Goal: Task Accomplishment & Management: Complete application form

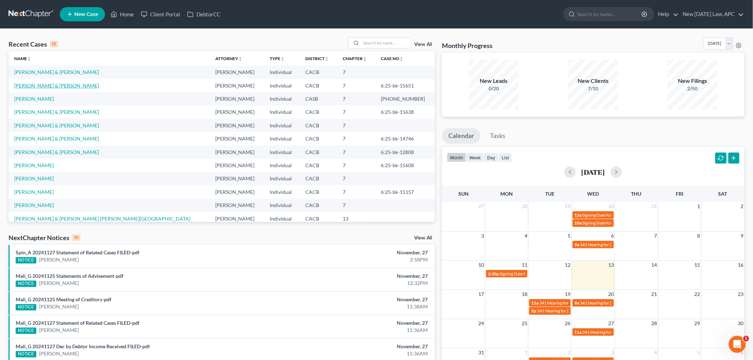
click at [44, 88] on link "[PERSON_NAME] & [PERSON_NAME]" at bounding box center [56, 86] width 85 height 6
select select "6"
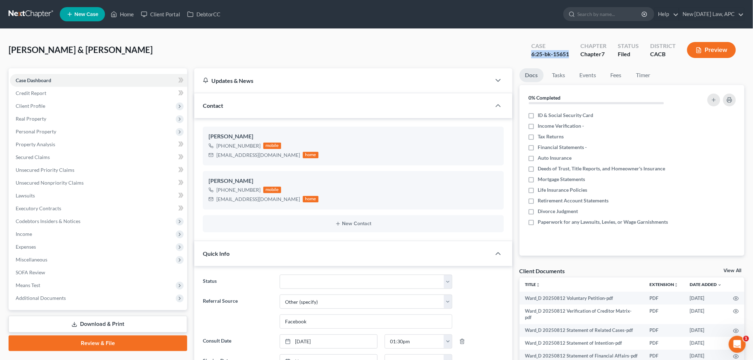
drag, startPoint x: 529, startPoint y: 52, endPoint x: 570, endPoint y: 54, distance: 41.0
click at [570, 54] on div "Case 6:25-bk-15651" at bounding box center [550, 50] width 49 height 21
copy div "6:25-bk-15651"
click at [294, 51] on div "[PERSON_NAME] & [PERSON_NAME] Upgraded Case 6:25-bk-15651 Chapter Chapter 7 Sta…" at bounding box center [377, 52] width 736 height 31
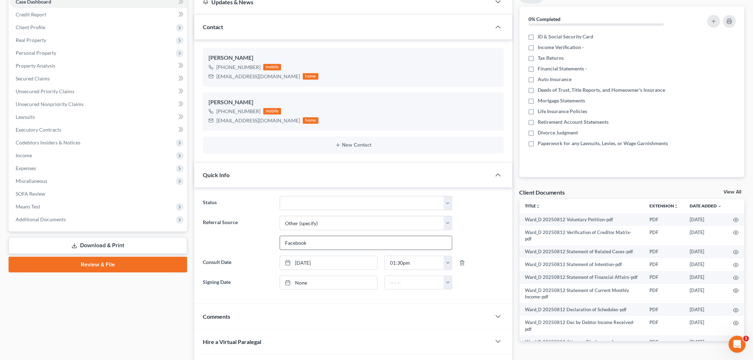
scroll to position [79, 0]
click at [338, 209] on select "Discharged Dismissed Filed / Pre 341 HOLD - Payment Plan Inactive In Progress O…" at bounding box center [366, 203] width 173 height 14
select select "2"
click at [280, 196] on select "Discharged Dismissed Filed / Pre 341 HOLD - Payment Plan Inactive In Progress O…" at bounding box center [366, 203] width 173 height 14
click at [250, 230] on label "Referral Source" at bounding box center [237, 233] width 77 height 34
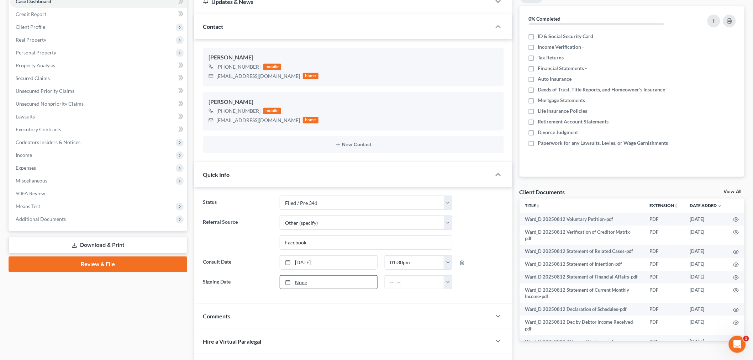
click at [344, 282] on link "None" at bounding box center [328, 283] width 97 height 14
type input "[DATE]"
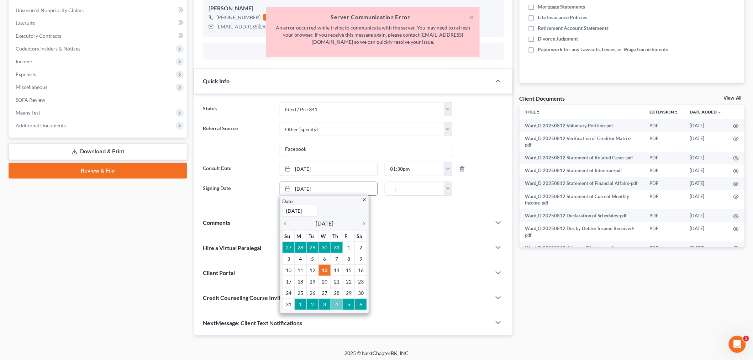
scroll to position [176, 0]
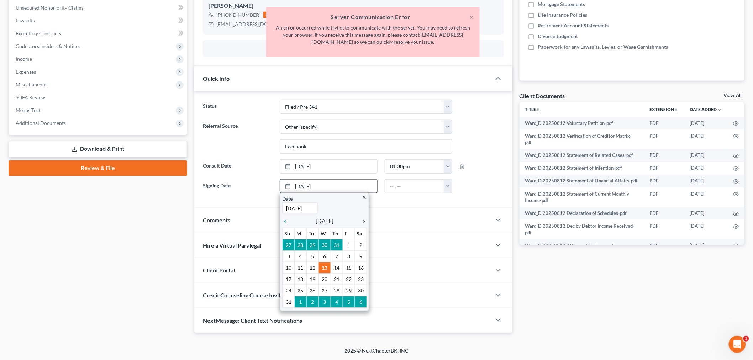
click at [362, 223] on icon "chevron_right" at bounding box center [362, 222] width 9 height 6
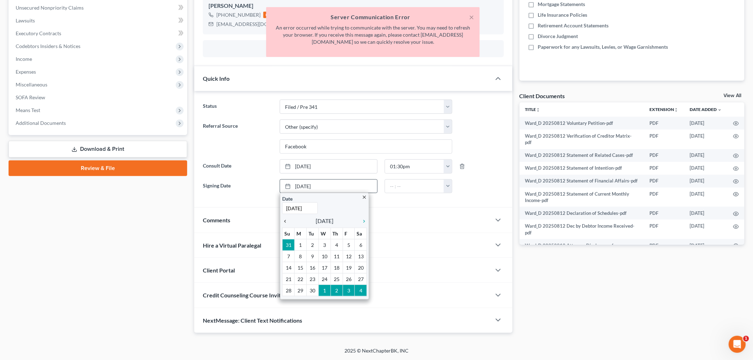
click at [287, 225] on link "chevron_left" at bounding box center [286, 221] width 9 height 9
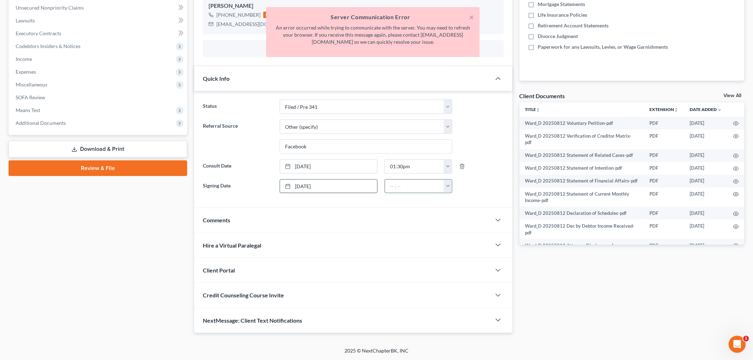
drag, startPoint x: 389, startPoint y: 187, endPoint x: 428, endPoint y: 190, distance: 38.5
click at [389, 188] on input "text" at bounding box center [414, 187] width 59 height 14
type input "2:00PM"
click at [433, 211] on div "Comments" at bounding box center [342, 220] width 297 height 25
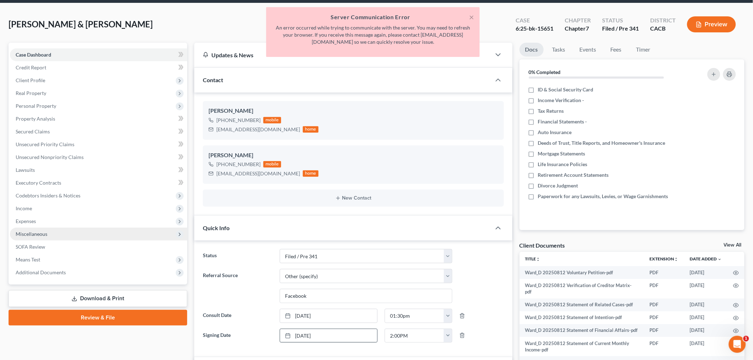
scroll to position [40, 0]
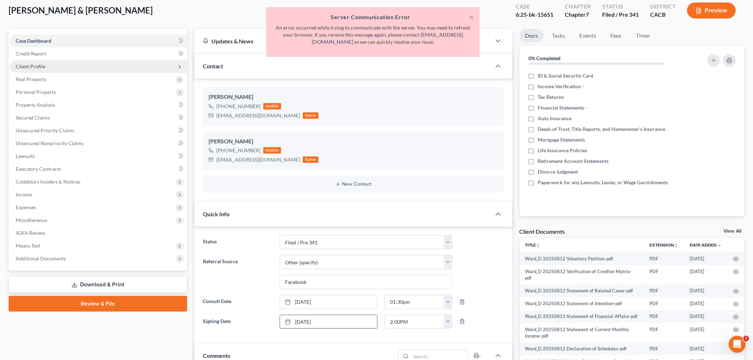
click at [93, 66] on span "Client Profile" at bounding box center [98, 66] width 177 height 13
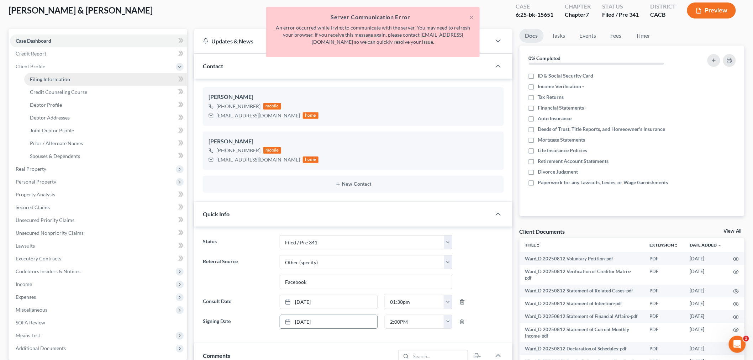
click at [91, 80] on link "Filing Information" at bounding box center [105, 79] width 163 height 13
select select "1"
select select "0"
select select "4"
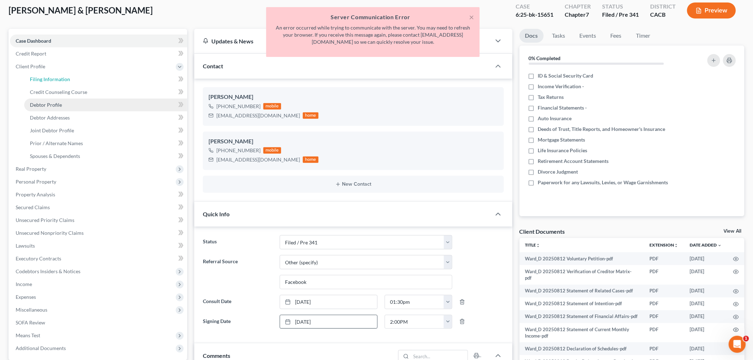
select select "0"
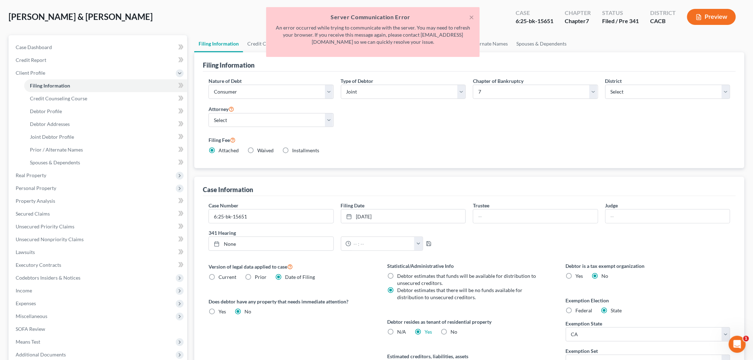
scroll to position [79, 0]
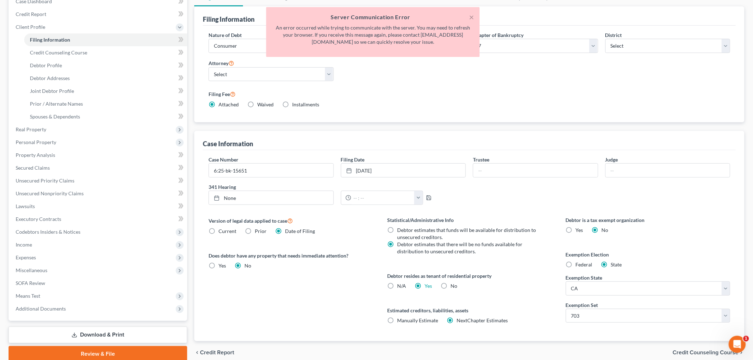
click at [502, 163] on div "Trustee" at bounding box center [536, 167] width 132 height 22
click at [500, 168] on input "text" at bounding box center [535, 171] width 125 height 14
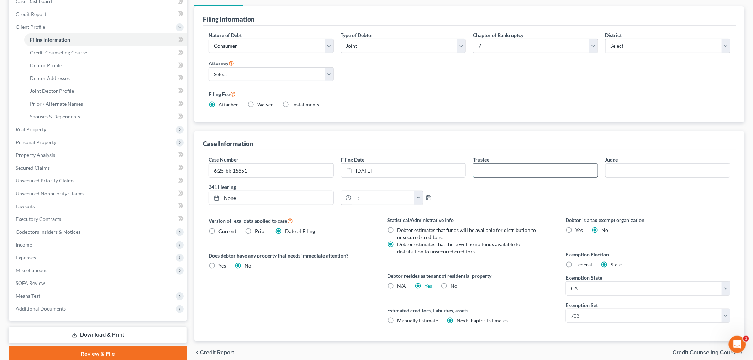
type input "[PERSON_NAME]"
click at [651, 167] on input "text" at bounding box center [668, 171] width 125 height 14
type input "[PERSON_NAME]"
type input "[DATE]"
click at [235, 197] on link "None" at bounding box center [271, 198] width 125 height 14
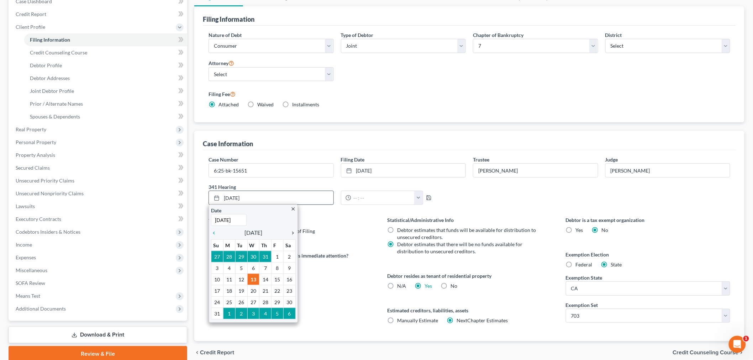
click at [292, 232] on icon "chevron_right" at bounding box center [291, 233] width 9 height 6
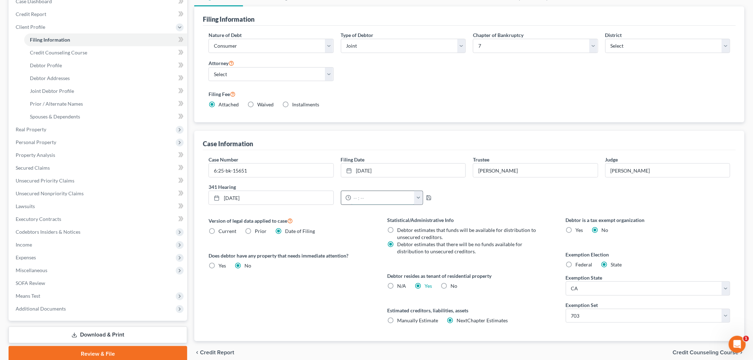
click at [355, 198] on input "text" at bounding box center [383, 198] width 64 height 14
type input "9:00am"
click at [426, 198] on icon "button" at bounding box center [429, 198] width 6 height 6
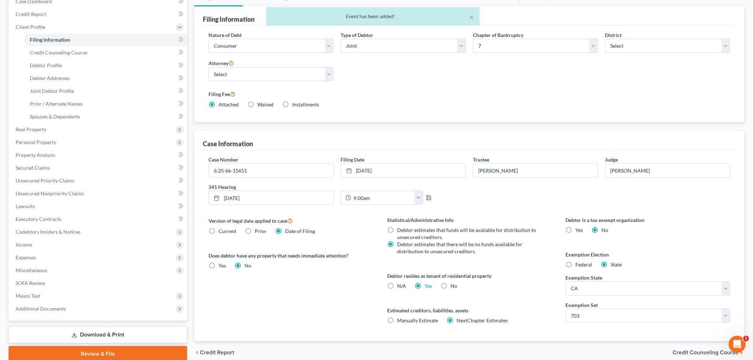
click at [490, 204] on div "Case Number 6:25-bk-15651 Filing Date [DATE] close Date [DATE] Time 12:00 AM ch…" at bounding box center [469, 183] width 529 height 55
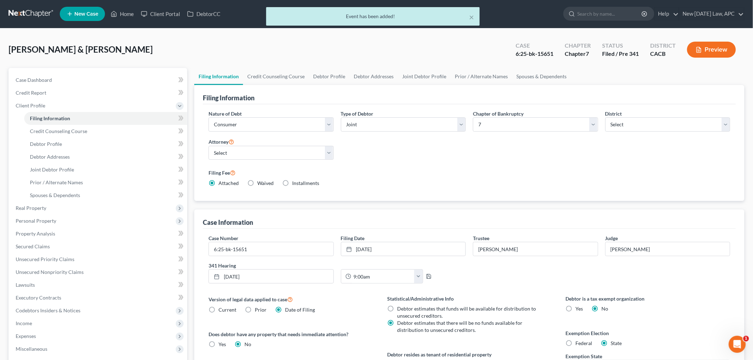
scroll to position [0, 0]
click at [236, 46] on div "[PERSON_NAME] & [PERSON_NAME] Upgraded Case 6:25-bk-15651 Chapter Chapter 7 Sta…" at bounding box center [377, 52] width 736 height 31
click at [474, 16] on button "×" at bounding box center [471, 17] width 5 height 9
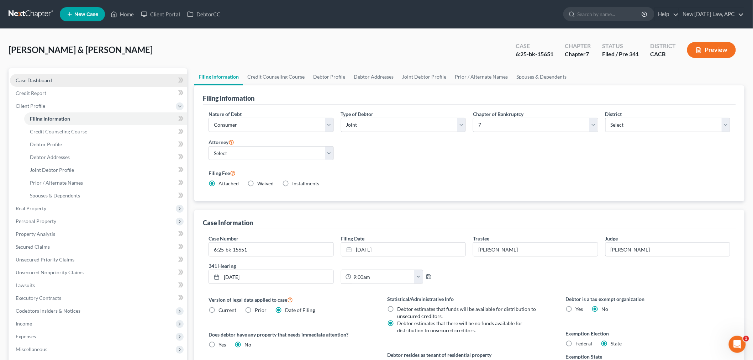
click at [95, 83] on link "Case Dashboard" at bounding box center [98, 80] width 177 height 13
select select "6"
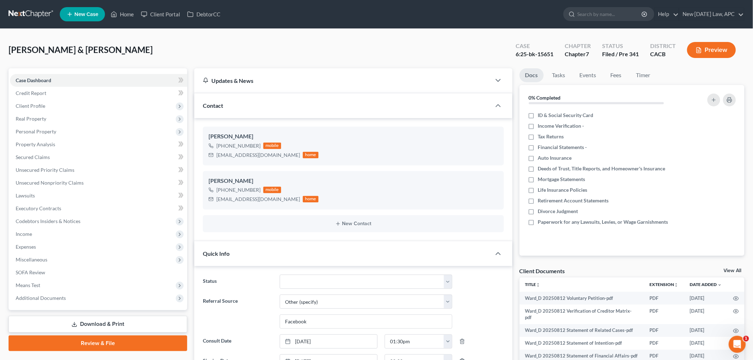
click at [538, 55] on div "6:25-bk-15651" at bounding box center [535, 54] width 38 height 8
click at [518, 54] on div "6:25-bk-15651" at bounding box center [535, 54] width 38 height 8
drag, startPoint x: 517, startPoint y: 54, endPoint x: 554, endPoint y: 54, distance: 37.4
click at [554, 54] on div "Case 6:25-bk-15651" at bounding box center [534, 50] width 49 height 21
copy div "6:25-bk-15651"
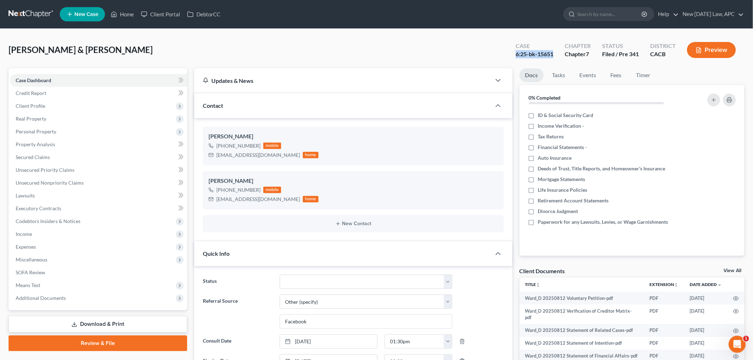
click at [341, 52] on div "[PERSON_NAME] & [PERSON_NAME] Upgraded Case 6:25-bk-15651 Chapter Chapter 7 Sta…" at bounding box center [377, 52] width 736 height 31
drag, startPoint x: 538, startPoint y: 54, endPoint x: 557, endPoint y: 55, distance: 19.2
click at [557, 55] on div "Case 6:25-bk-15651" at bounding box center [534, 50] width 49 height 21
copy div "15651"
drag, startPoint x: 216, startPoint y: 156, endPoint x: 283, endPoint y: 163, distance: 67.7
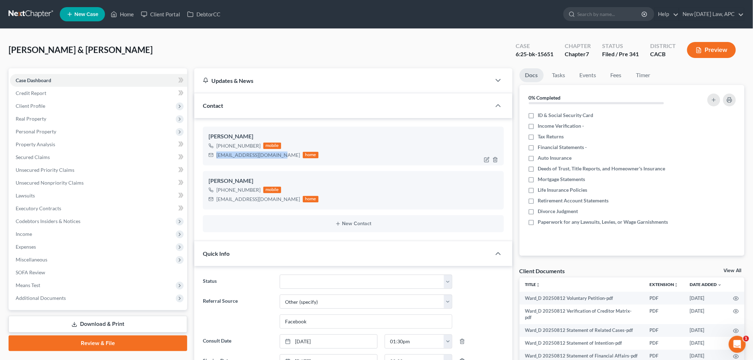
click at [283, 163] on div "[PERSON_NAME] [PHONE_NUMBER] mobile [EMAIL_ADDRESS][DOMAIN_NAME] home" at bounding box center [353, 146] width 301 height 38
copy div "[EMAIL_ADDRESS][DOMAIN_NAME]"
drag, startPoint x: 223, startPoint y: 144, endPoint x: 256, endPoint y: 145, distance: 32.4
click at [256, 145] on div "[PHONE_NUMBER]" at bounding box center [238, 145] width 44 height 7
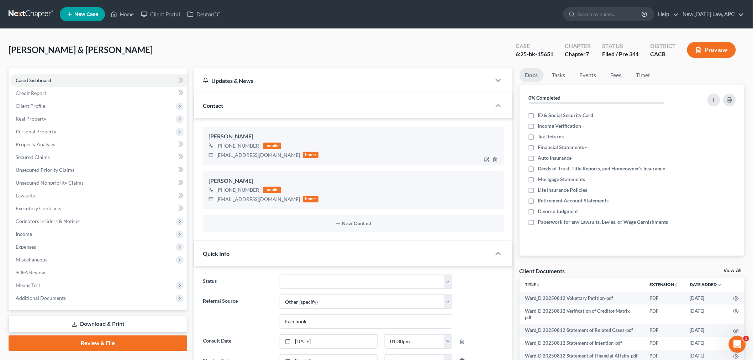
drag, startPoint x: 224, startPoint y: 145, endPoint x: 258, endPoint y: 145, distance: 34.5
click at [258, 145] on div "[PHONE_NUMBER] mobile" at bounding box center [264, 145] width 110 height 9
copy div "[PHONE_NUMBER]"
click at [63, 119] on span "Real Property" at bounding box center [98, 118] width 177 height 13
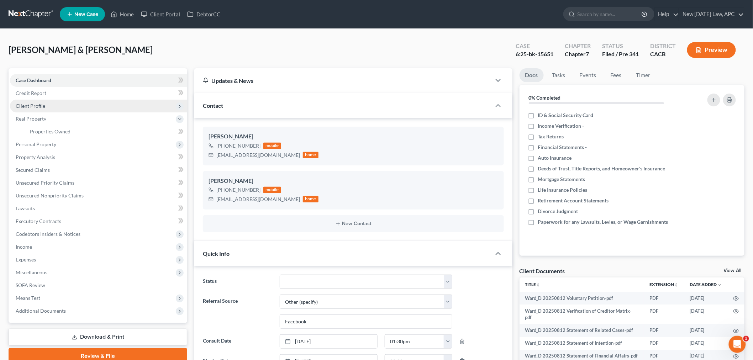
click at [59, 109] on span "Client Profile" at bounding box center [98, 106] width 177 height 13
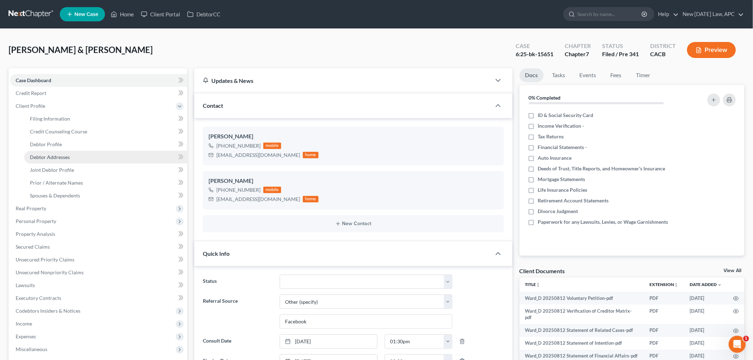
click at [55, 161] on link "Debtor Addresses" at bounding box center [105, 157] width 163 height 13
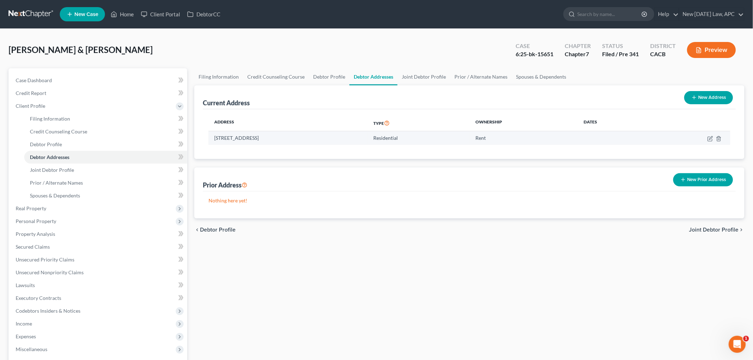
drag, startPoint x: 213, startPoint y: 138, endPoint x: 260, endPoint y: 142, distance: 47.2
click at [260, 142] on td "[STREET_ADDRESS]" at bounding box center [288, 138] width 159 height 14
copy td "[STREET_ADDRESS]"
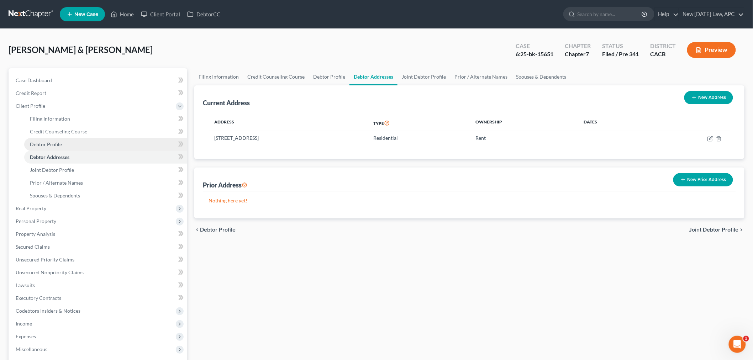
click at [88, 146] on link "Debtor Profile" at bounding box center [105, 144] width 163 height 13
select select "1"
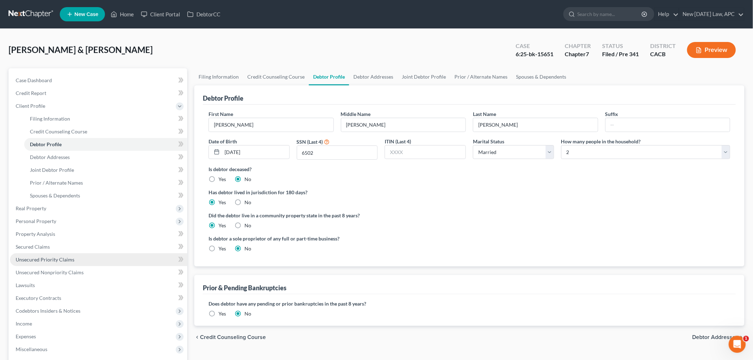
scroll to position [107, 0]
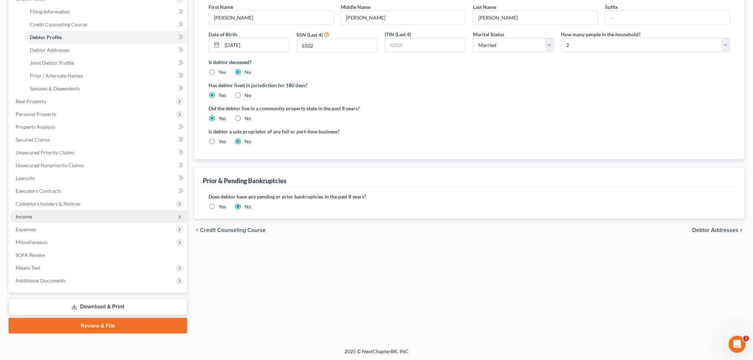
click at [52, 219] on span "Income" at bounding box center [98, 216] width 177 height 13
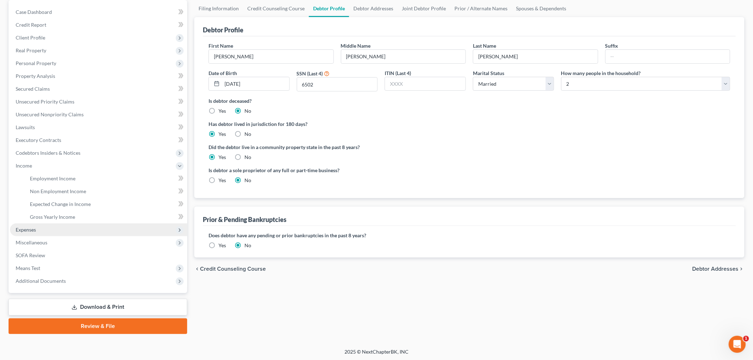
click at [83, 227] on span "Expenses" at bounding box center [98, 230] width 177 height 13
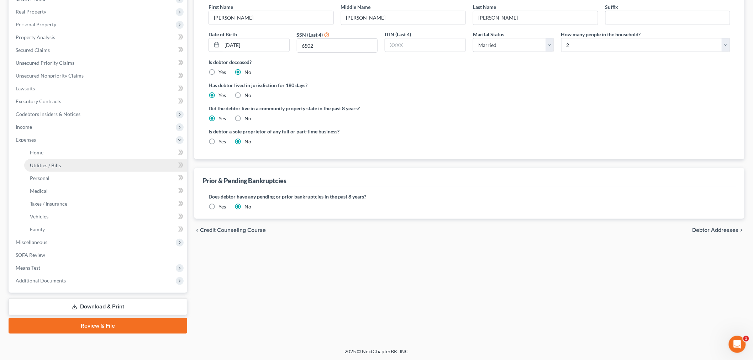
click at [68, 163] on link "Utilities / Bills" at bounding box center [105, 165] width 163 height 13
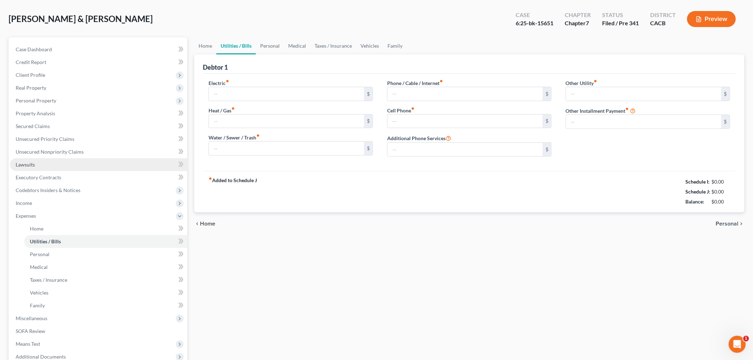
type input "200.00"
type input "0.00"
type input "150.00"
type input "230.00"
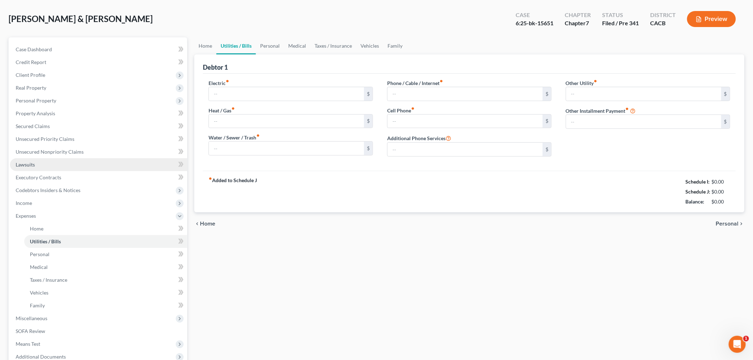
type input "0.00"
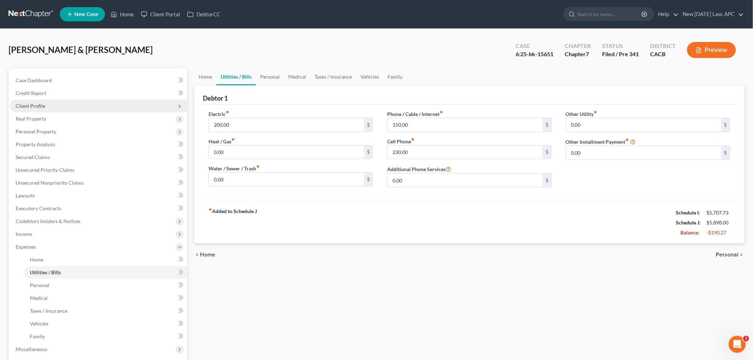
click at [52, 104] on span "Client Profile" at bounding box center [98, 106] width 177 height 13
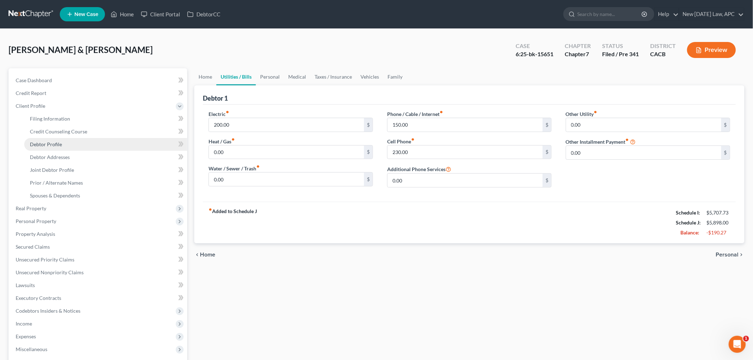
click at [80, 144] on link "Debtor Profile" at bounding box center [105, 144] width 163 height 13
select select "1"
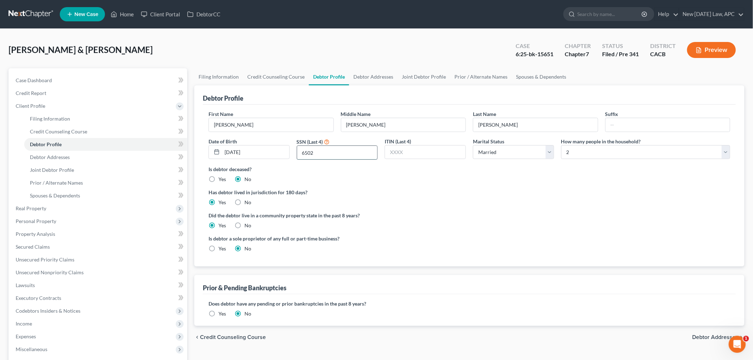
drag, startPoint x: 321, startPoint y: 155, endPoint x: 300, endPoint y: 150, distance: 21.0
click at [301, 150] on input "6502" at bounding box center [337, 153] width 80 height 14
click at [299, 150] on input "6502" at bounding box center [337, 153] width 80 height 14
click at [84, 158] on link "Debtor Addresses" at bounding box center [105, 157] width 163 height 13
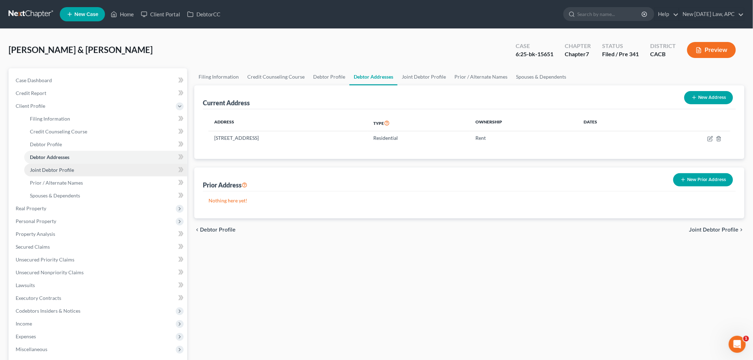
click at [67, 172] on span "Joint Debtor Profile" at bounding box center [52, 170] width 44 height 6
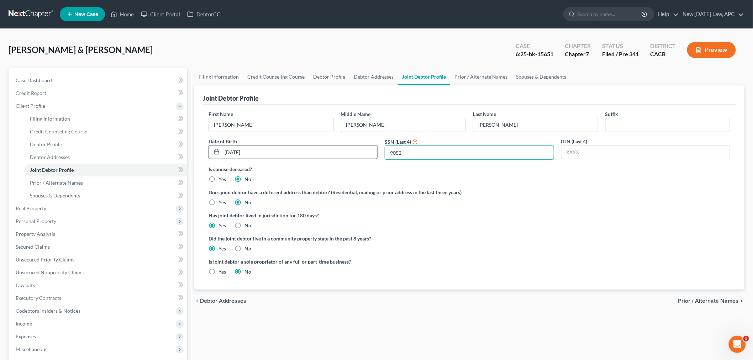
click at [368, 149] on div "First Name [PERSON_NAME] Middle Name [PERSON_NAME] Last Name [PERSON_NAME] Suff…" at bounding box center [469, 137] width 529 height 55
click at [86, 76] on link "Case Dashboard" at bounding box center [98, 80] width 177 height 13
select select "6"
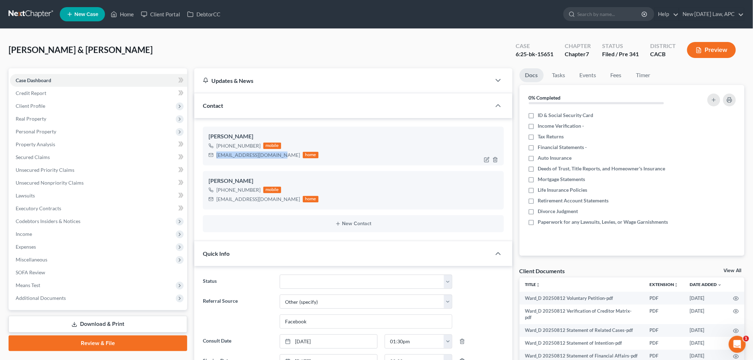
drag, startPoint x: 215, startPoint y: 156, endPoint x: 281, endPoint y: 159, distance: 66.7
click at [281, 159] on div "[PERSON_NAME] [PHONE_NUMBER] mobile [EMAIL_ADDRESS][DOMAIN_NAME] home" at bounding box center [353, 146] width 301 height 38
copy div "[EMAIL_ADDRESS][DOMAIN_NAME]"
drag, startPoint x: 391, startPoint y: 36, endPoint x: 359, endPoint y: 41, distance: 32.4
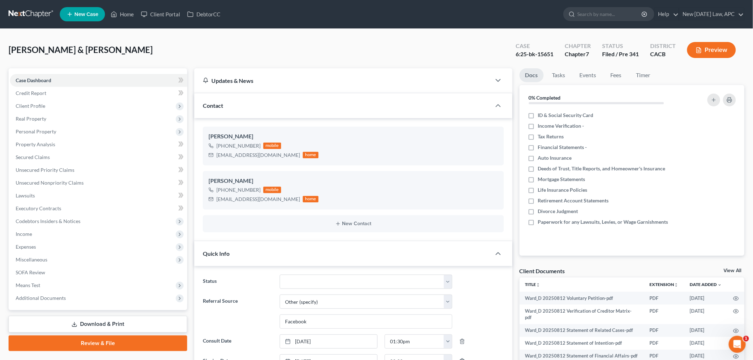
click at [391, 36] on div "[PERSON_NAME] & [PERSON_NAME] Upgraded Case 6:25-bk-15651 Chapter Chapter 7 Sta…" at bounding box center [376, 311] width 753 height 564
click at [273, 41] on div "[PERSON_NAME] & [PERSON_NAME] Upgraded Case 6:25-bk-15651 Chapter Chapter 7 Sta…" at bounding box center [377, 52] width 736 height 31
